Goal: Navigation & Orientation: Find specific page/section

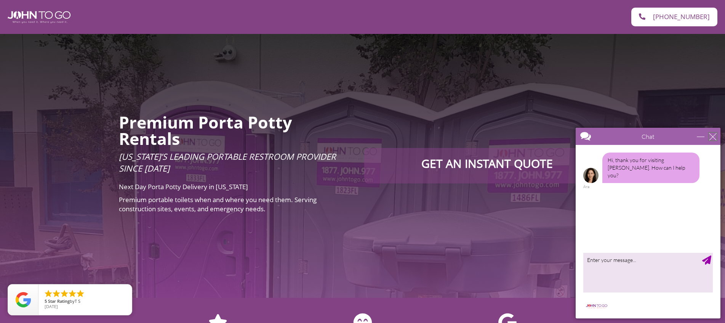
click at [712, 136] on div "close" at bounding box center [713, 137] width 8 height 8
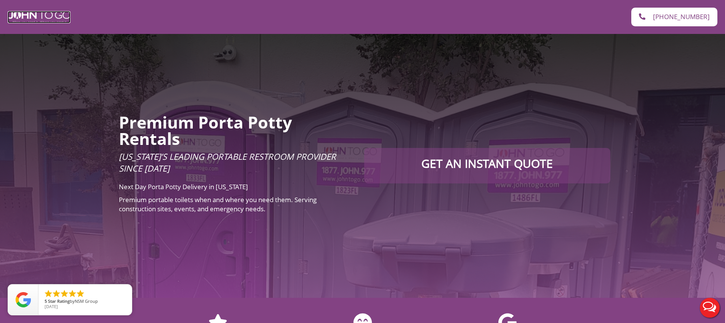
click at [51, 17] on img at bounding box center [39, 17] width 63 height 12
